Goal: Task Accomplishment & Management: Manage account settings

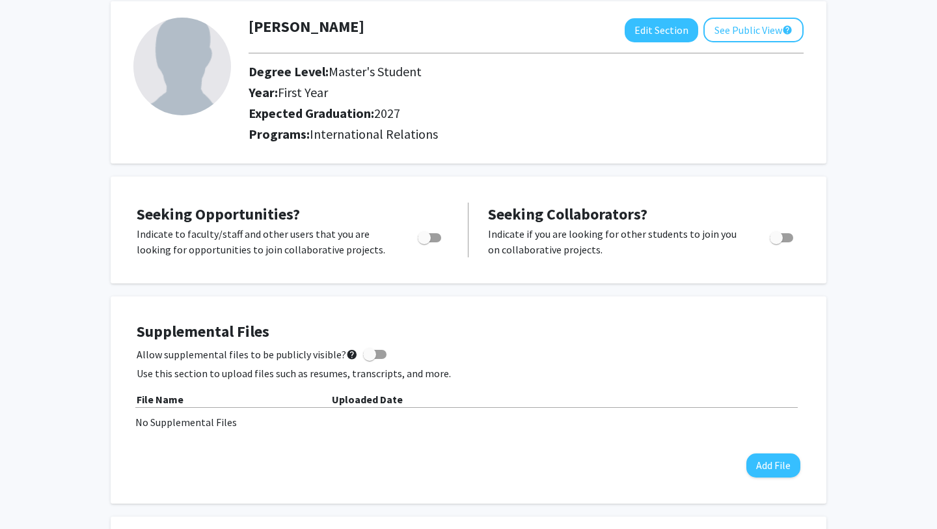
scroll to position [90, 0]
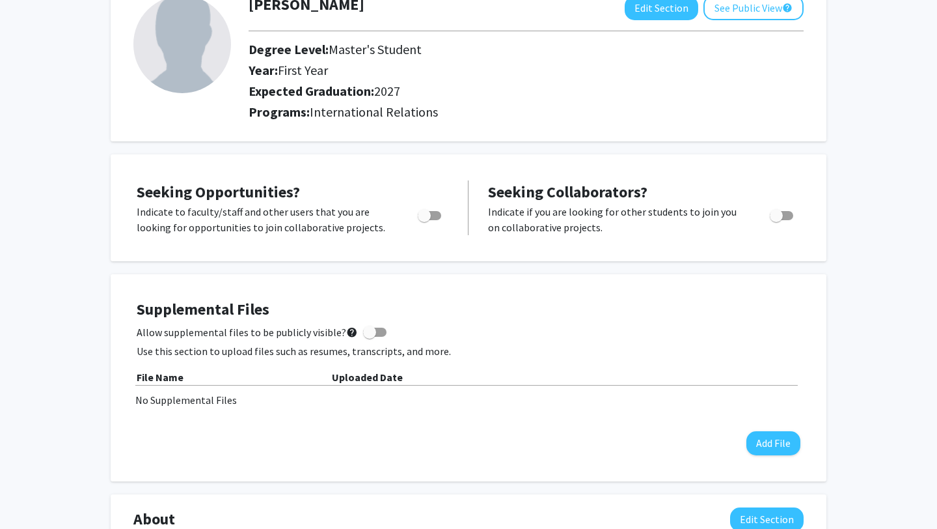
click at [430, 218] on span "Toggle" at bounding box center [424, 215] width 13 height 13
click at [424, 220] on input "Are you actively seeking opportunities?" at bounding box center [424, 220] width 1 height 1
checkbox input "true"
click at [778, 216] on span "Toggle" at bounding box center [776, 215] width 13 height 13
click at [776, 220] on input "Would you like to receive other student requests to work with you?" at bounding box center [776, 220] width 1 height 1
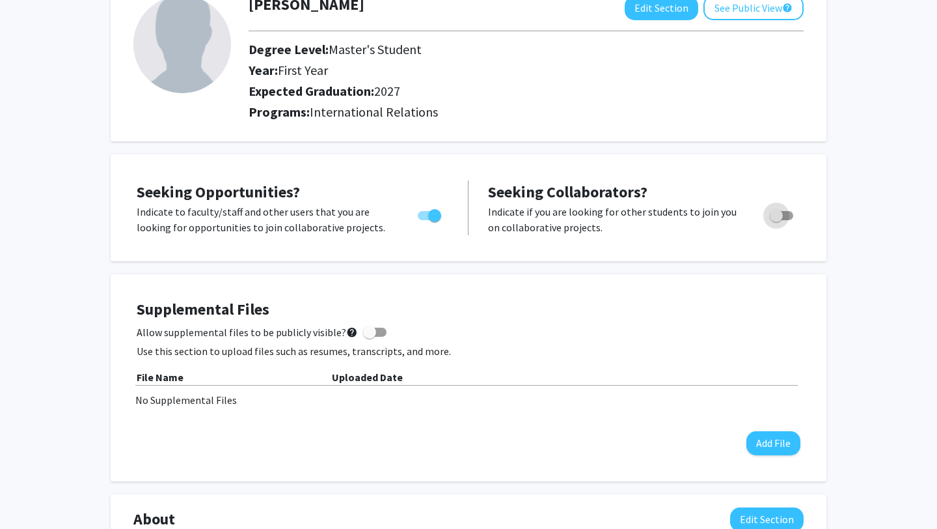
checkbox input "true"
checkbox input "false"
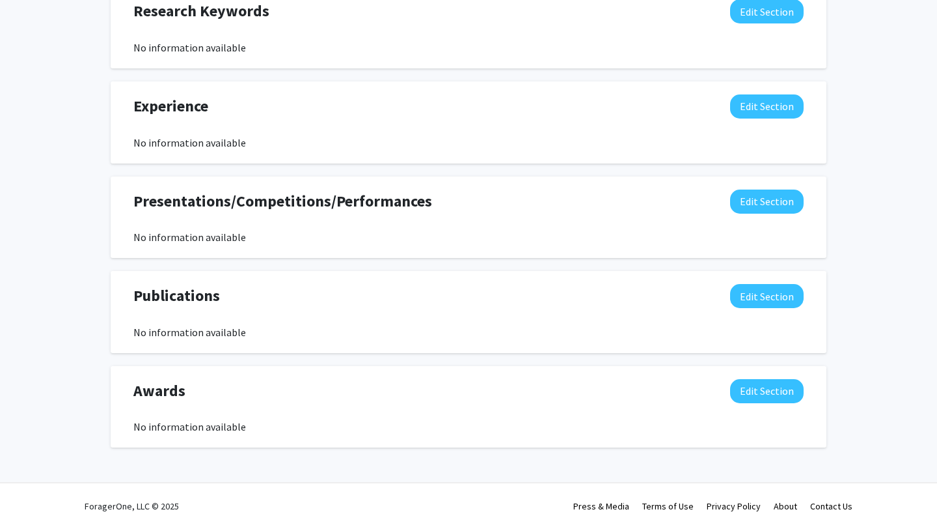
scroll to position [0, 0]
